Goal: Book appointment/travel/reservation

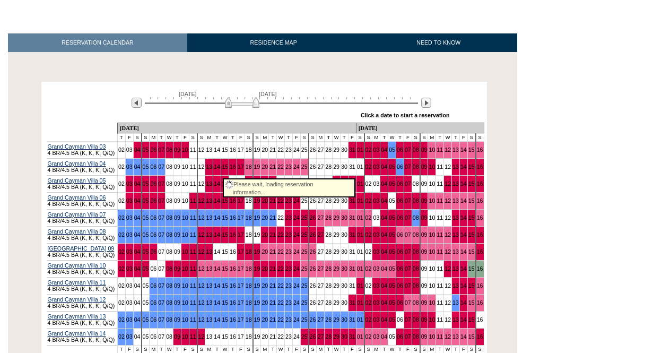
scroll to position [159, 0]
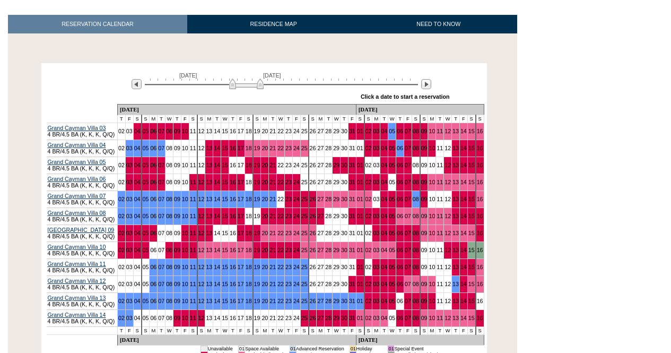
click at [262, 76] on div "[DATE] [DATE]" at bounding box center [279, 81] width 306 height 18
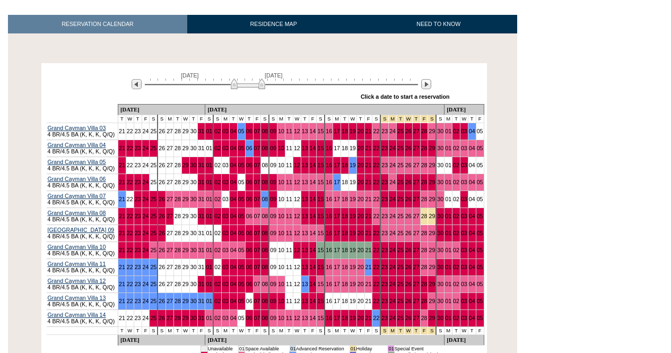
click at [258, 79] on img at bounding box center [248, 84] width 35 height 11
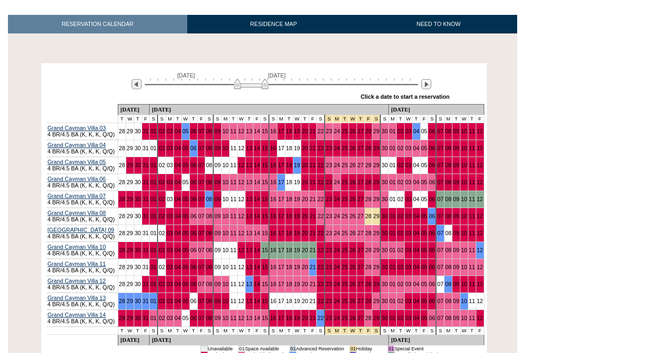
click at [261, 79] on img at bounding box center [251, 84] width 35 height 11
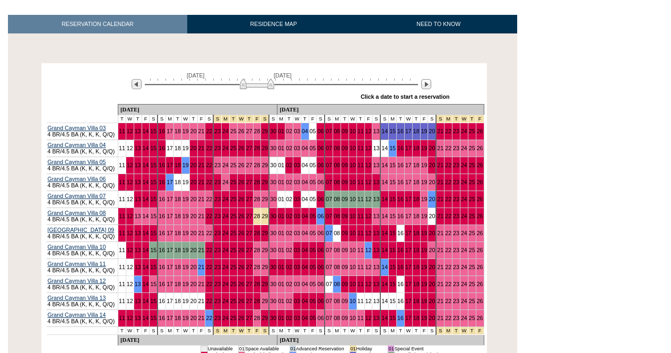
drag, startPoint x: 260, startPoint y: 69, endPoint x: 266, endPoint y: 72, distance: 6.7
click at [266, 79] on img at bounding box center [257, 84] width 35 height 11
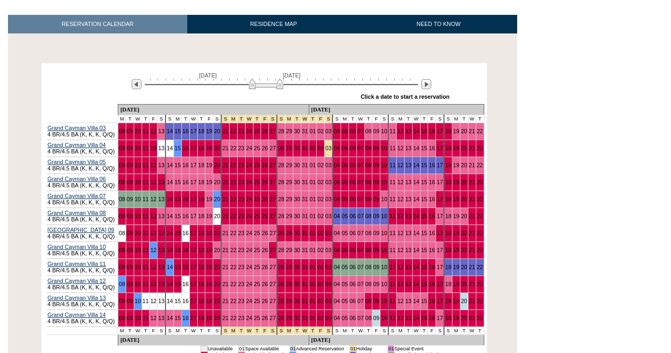
drag, startPoint x: 266, startPoint y: 70, endPoint x: 275, endPoint y: 68, distance: 9.6
click at [275, 79] on img at bounding box center [266, 84] width 35 height 11
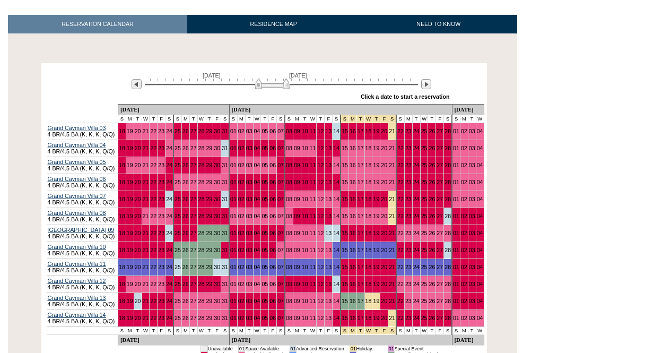
drag, startPoint x: 278, startPoint y: 70, endPoint x: 284, endPoint y: 72, distance: 6.9
click at [284, 79] on img at bounding box center [272, 84] width 35 height 11
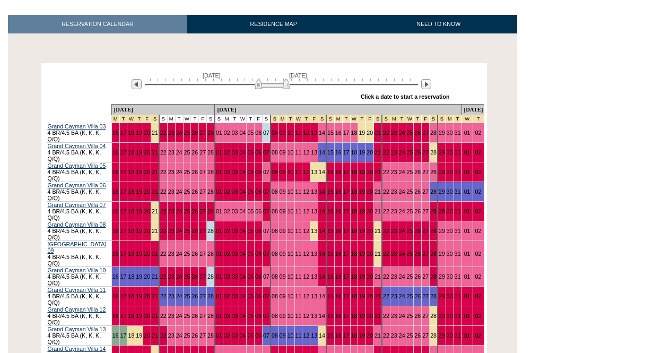
click at [284, 79] on img at bounding box center [272, 84] width 35 height 11
click at [278, 79] on img at bounding box center [276, 84] width 35 height 11
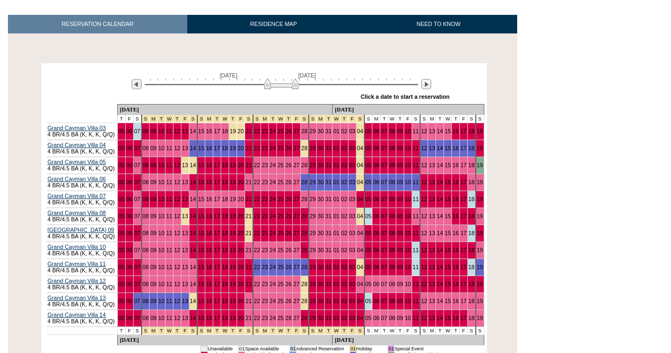
drag, startPoint x: 278, startPoint y: 75, endPoint x: 283, endPoint y: 77, distance: 5.5
click at [283, 77] on div "[DATE] [DATE] » Apply these dates to all the calendars on this page Click a dat…" at bounding box center [264, 85] width 441 height 38
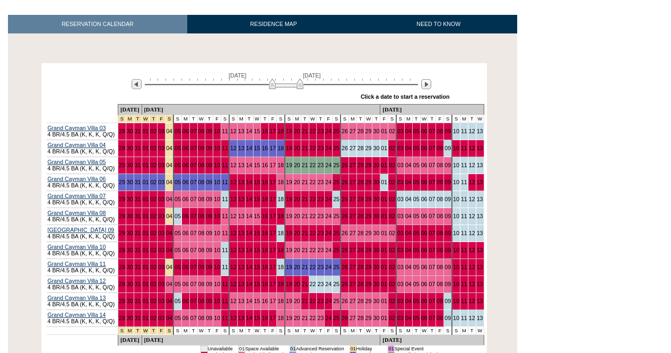
drag, startPoint x: 285, startPoint y: 68, endPoint x: 290, endPoint y: 72, distance: 5.7
click at [290, 79] on img at bounding box center [286, 84] width 35 height 11
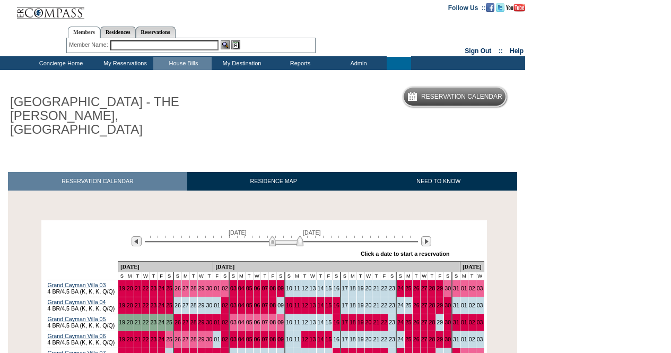
scroll to position [0, 0]
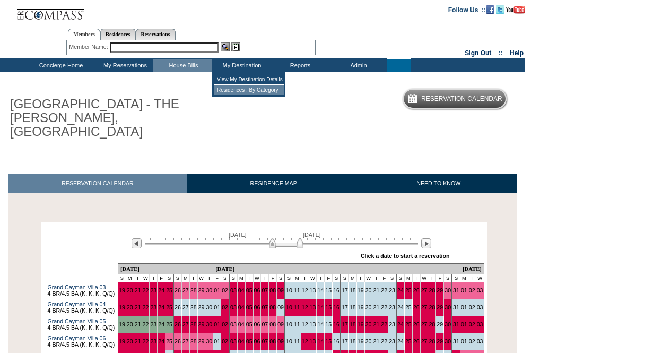
click at [228, 89] on td "Residences : By Category" at bounding box center [249, 90] width 70 height 10
